Goal: Information Seeking & Learning: Learn about a topic

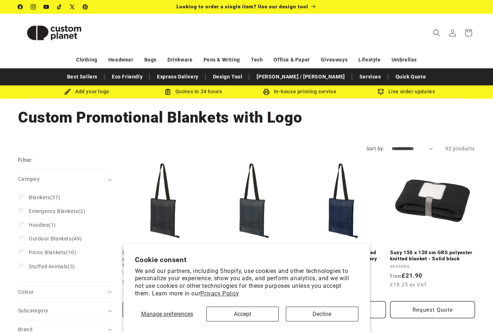
click at [246, 312] on button "Accept" at bounding box center [243, 313] width 72 height 15
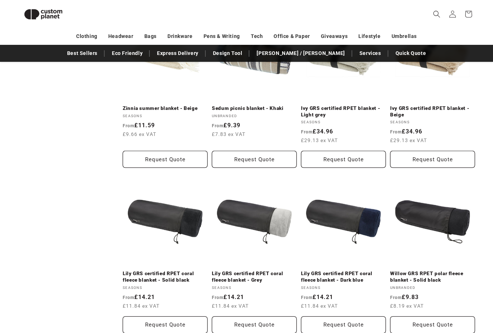
scroll to position [636, 0]
click at [146, 55] on link "Eco Friendly" at bounding box center [127, 53] width 38 height 13
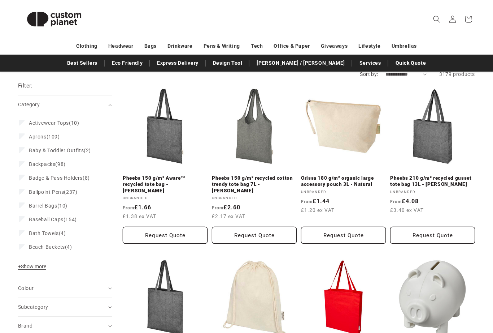
scroll to position [74, 0]
click at [55, 247] on span "Beach Buckets" at bounding box center [47, 247] width 36 height 6
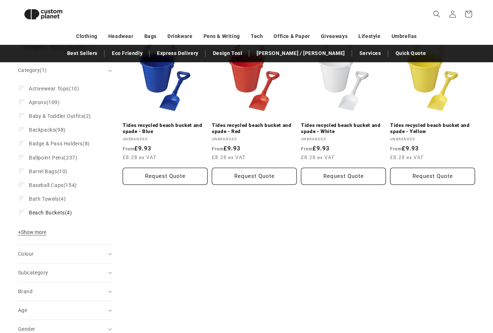
scroll to position [117, 0]
click at [51, 198] on span "Bath Towels" at bounding box center [44, 199] width 30 height 6
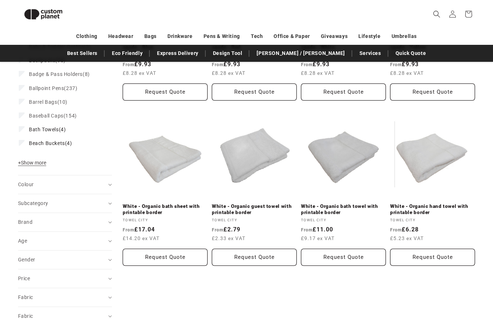
scroll to position [205, 0]
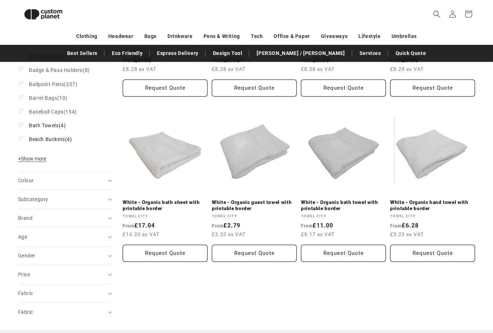
click at [37, 156] on span "+ Show more" at bounding box center [32, 159] width 28 height 6
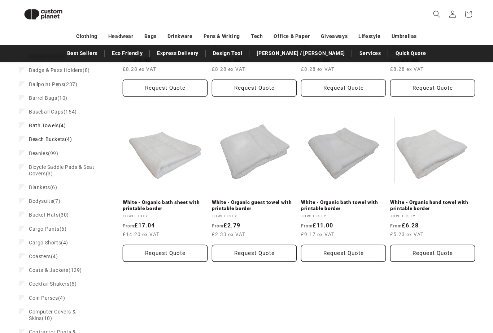
click at [26, 123] on label "Bath Towels (4) Bath Towels (4 products)" at bounding box center [63, 125] width 88 height 14
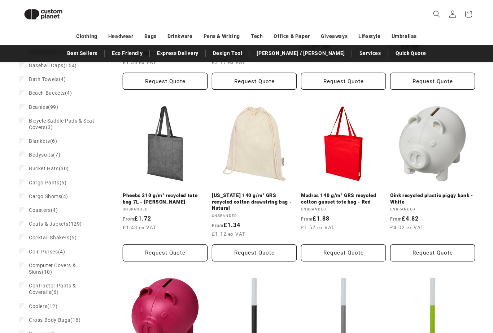
scroll to position [219, 0]
click at [48, 165] on span "Bucket Hats" at bounding box center [44, 168] width 30 height 6
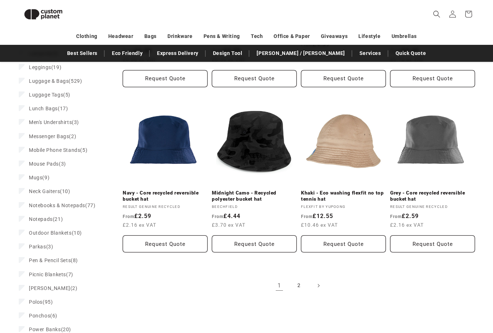
scroll to position [710, 0]
click at [60, 230] on span "Outdoor Blankets" at bounding box center [50, 233] width 43 height 6
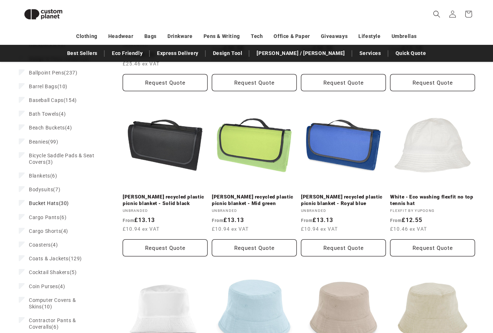
scroll to position [221, 0]
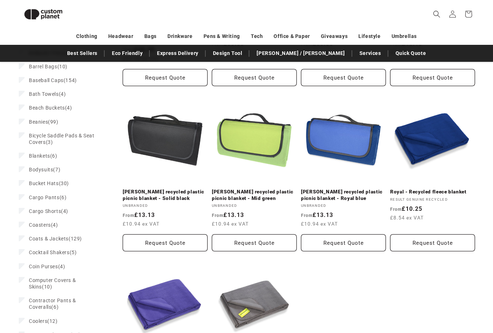
scroll to position [222, 0]
click at [431, 188] on link "Royal - Recycled fleece blanket" at bounding box center [432, 191] width 85 height 6
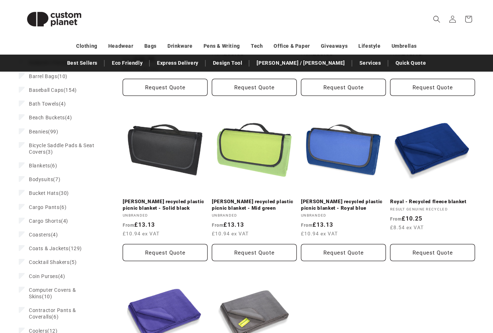
scroll to position [245, 0]
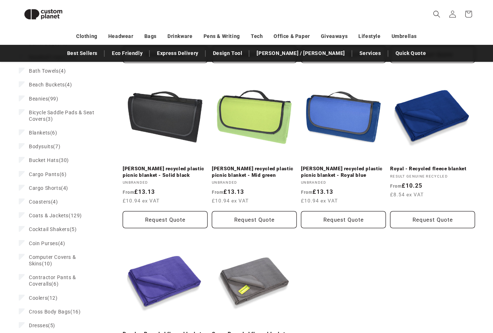
click at [253, 165] on link "[PERSON_NAME] recycled plastic picnic blanket - Mid green" at bounding box center [254, 171] width 85 height 13
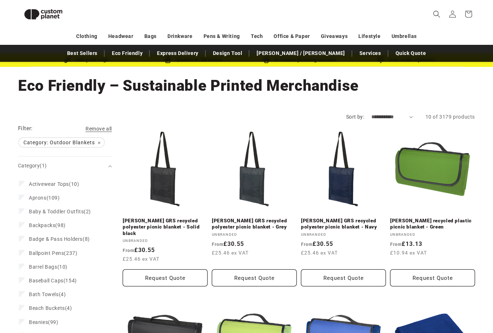
scroll to position [0, 0]
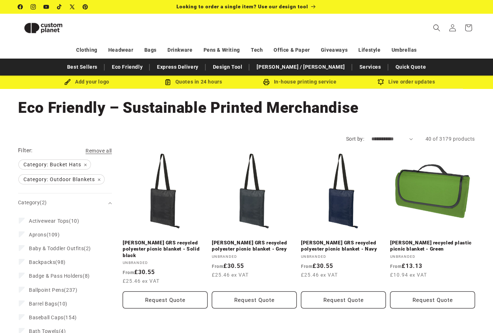
scroll to position [244, 0]
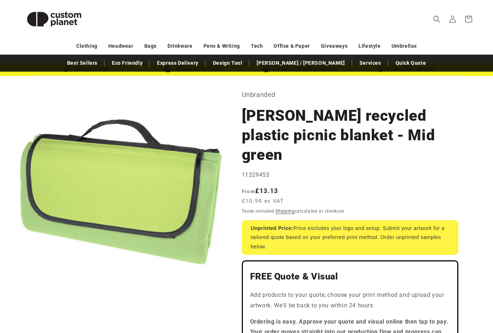
scroll to position [23, 0]
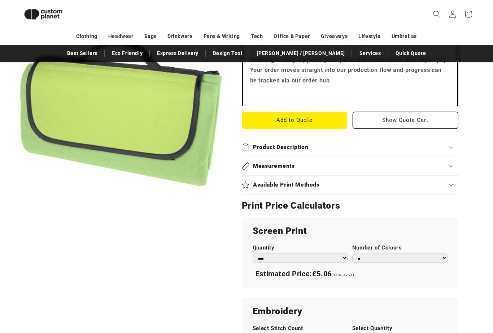
click at [321, 144] on div "Product Description" at bounding box center [350, 148] width 217 height 8
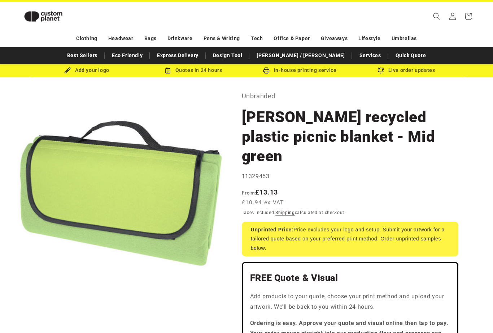
scroll to position [0, 0]
